Goal: Transaction & Acquisition: Purchase product/service

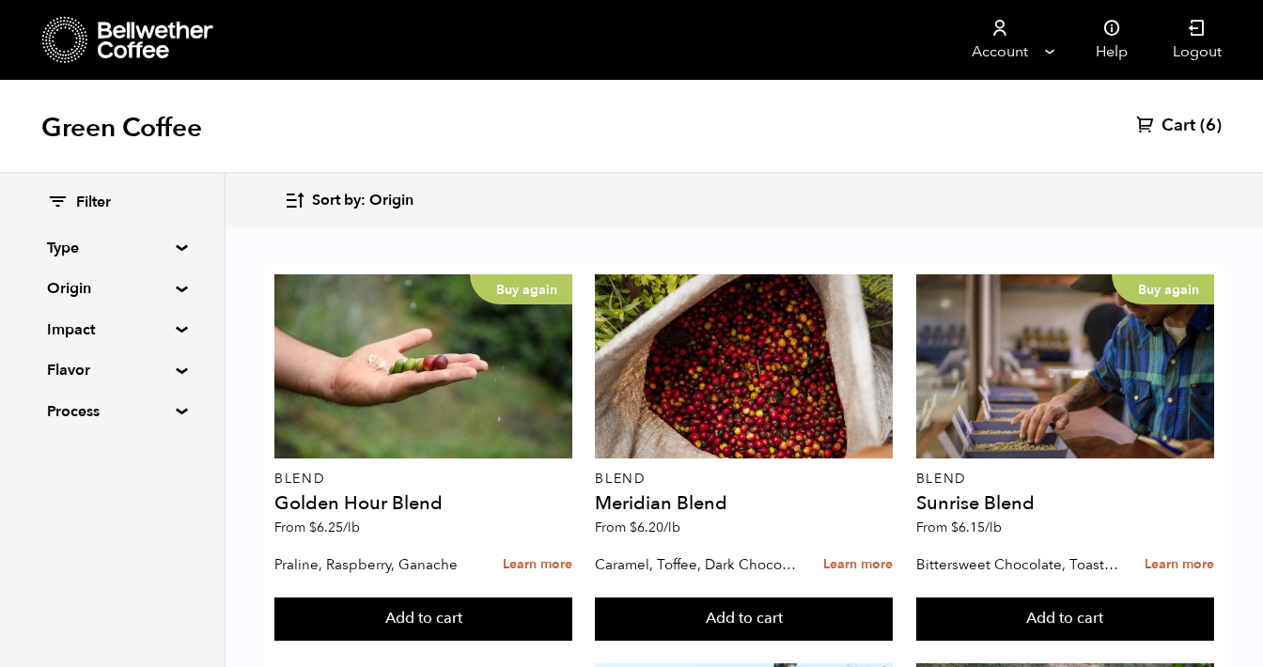
scroll to position [403, 0]
click at [1180, 126] on span "Cart" at bounding box center [1178, 126] width 34 height 23
click at [1148, 125] on icon at bounding box center [1145, 124] width 19 height 19
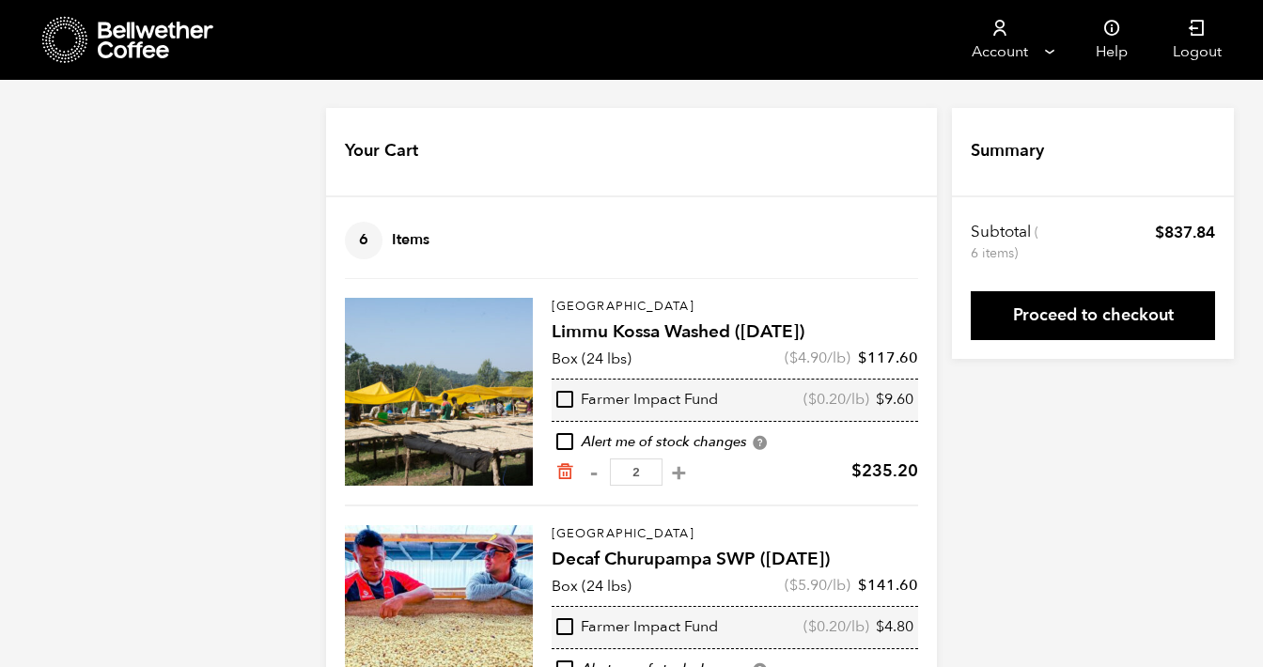
click at [70, 43] on icon at bounding box center [65, 40] width 46 height 48
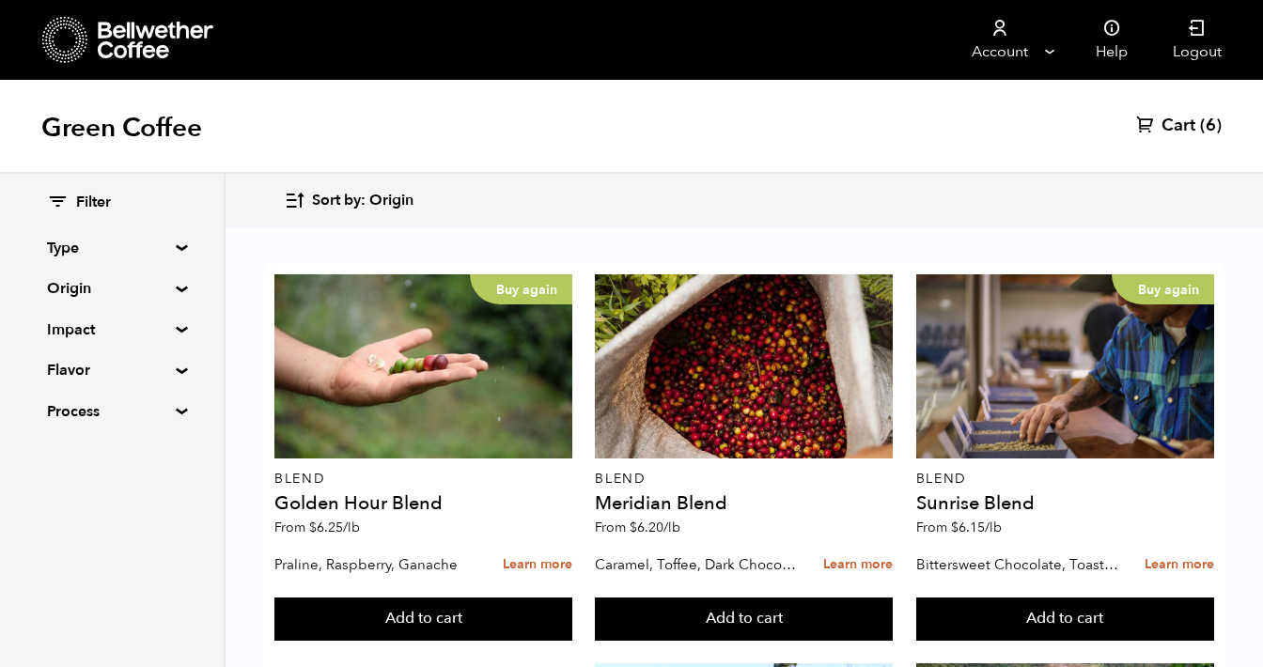
scroll to position [855, 0]
click at [572, 598] on button "Add to cart" at bounding box center [423, 619] width 298 height 43
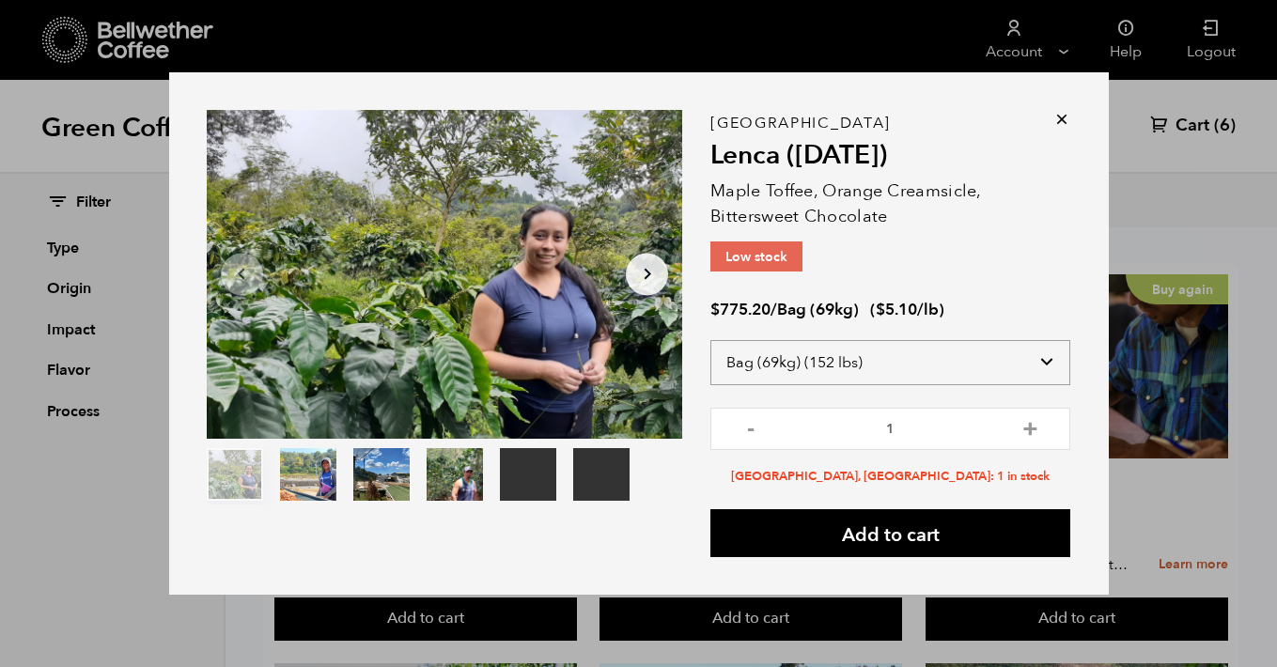
select select "box"
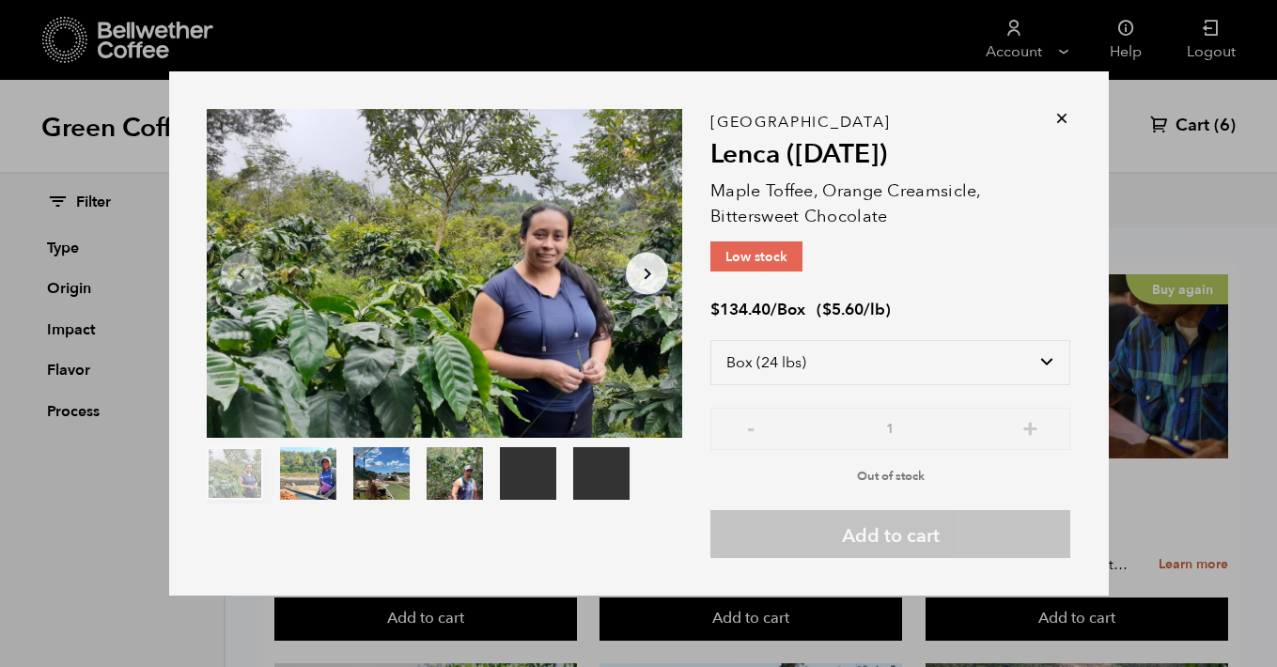
click at [1005, 268] on div "El [PERSON_NAME] ([DATE]) Maple Toffee, Orange Creamsicle, Bittersweet Chocolat…" at bounding box center [890, 339] width 360 height 435
click at [1063, 120] on icon at bounding box center [1061, 118] width 19 height 19
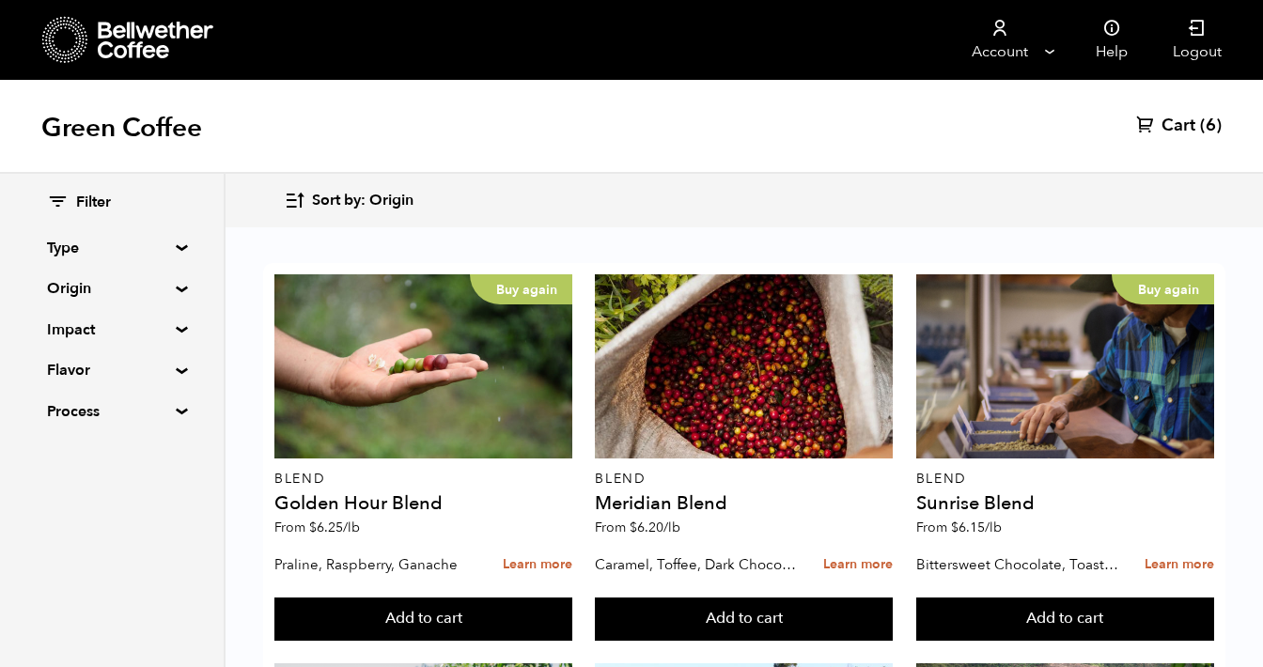
scroll to position [0, 0]
